Goal: Find specific page/section: Find specific page/section

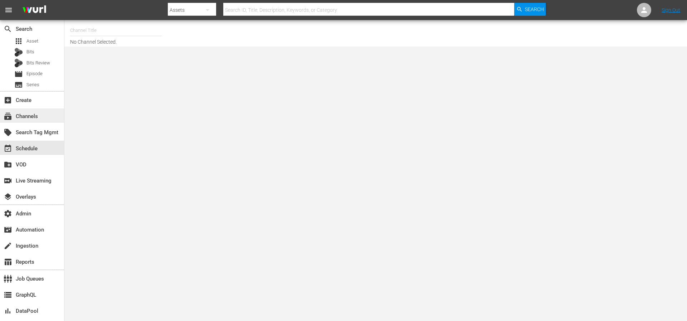
click at [27, 119] on div "subscriptions Channels" at bounding box center [20, 115] width 40 height 6
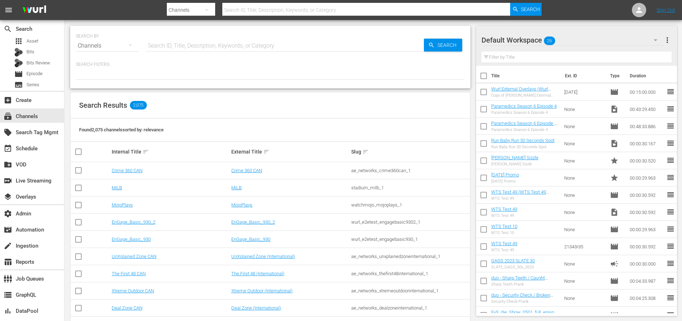
click at [258, 11] on input "text" at bounding box center [366, 9] width 288 height 17
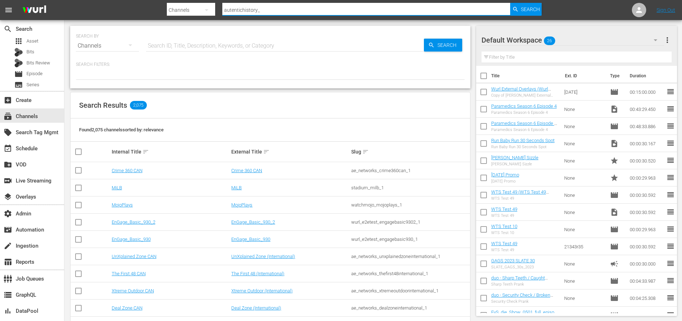
type input "autentichistory_1"
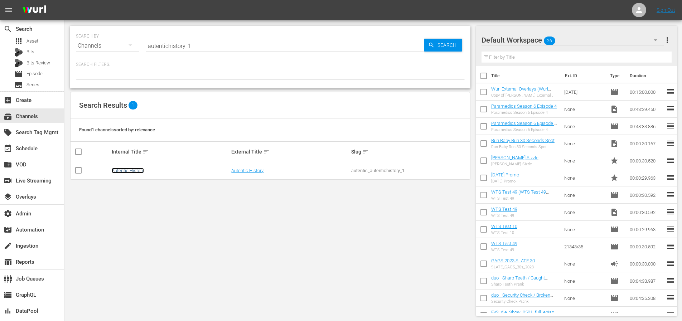
click at [129, 168] on link "Autentic History" at bounding box center [128, 170] width 32 height 5
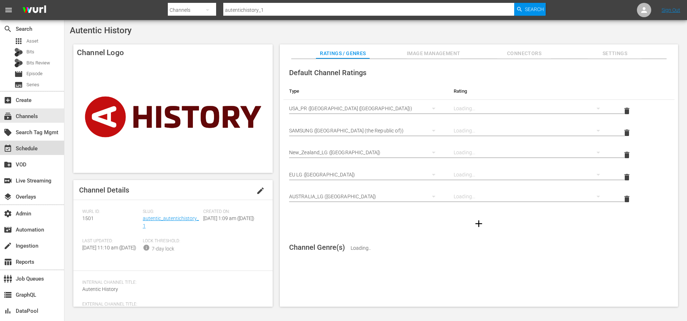
click at [36, 150] on div "event_available Schedule" at bounding box center [20, 147] width 40 height 6
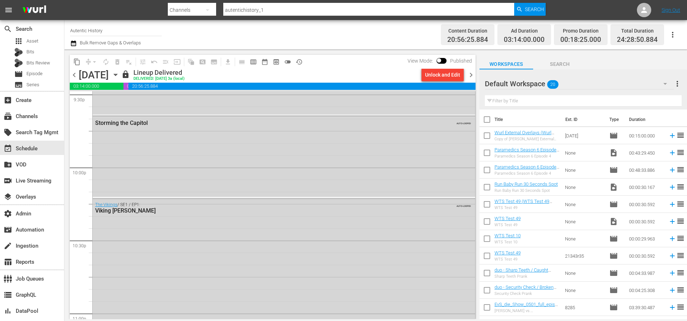
scroll to position [3149, 0]
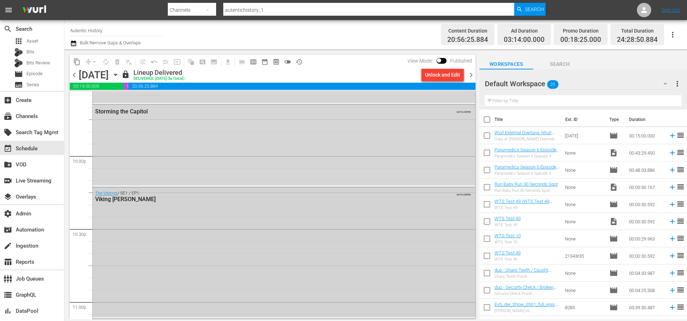
click at [166, 253] on div "The Vikings / SE1 / EP1: Viking [PERSON_NAME] AUTO-LOOPED" at bounding box center [284, 253] width 383 height 130
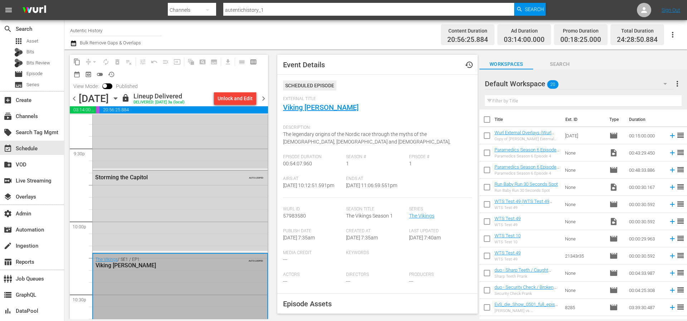
scroll to position [3106, 0]
